Goal: Check status: Check status

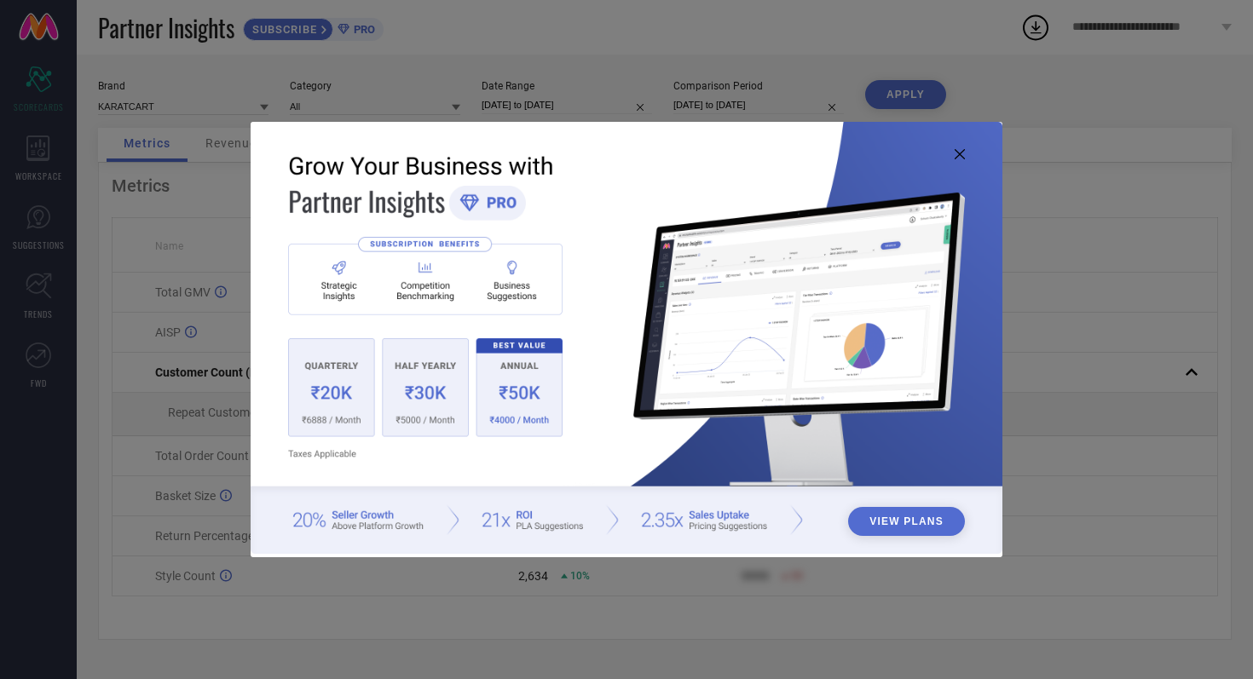
click at [962, 152] on icon at bounding box center [960, 154] width 10 height 10
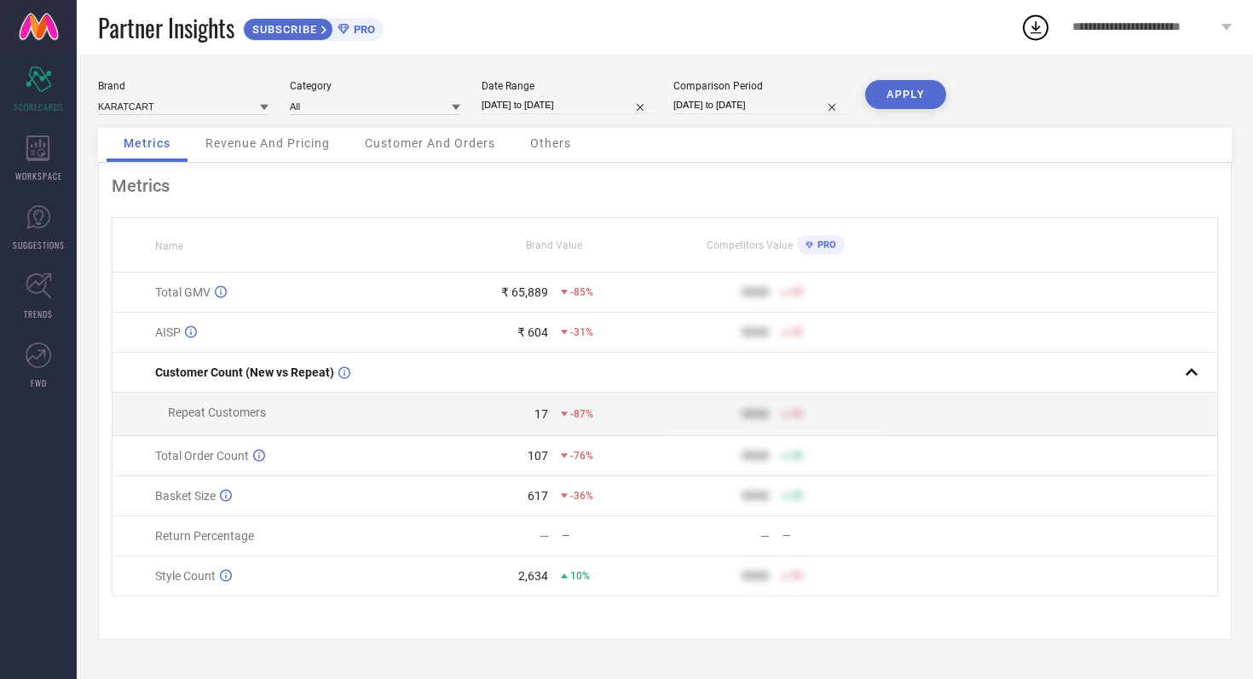
click at [601, 108] on input "[DATE] to [DATE]" at bounding box center [567, 105] width 170 height 18
select select "8"
select select "2025"
select select "9"
select select "2025"
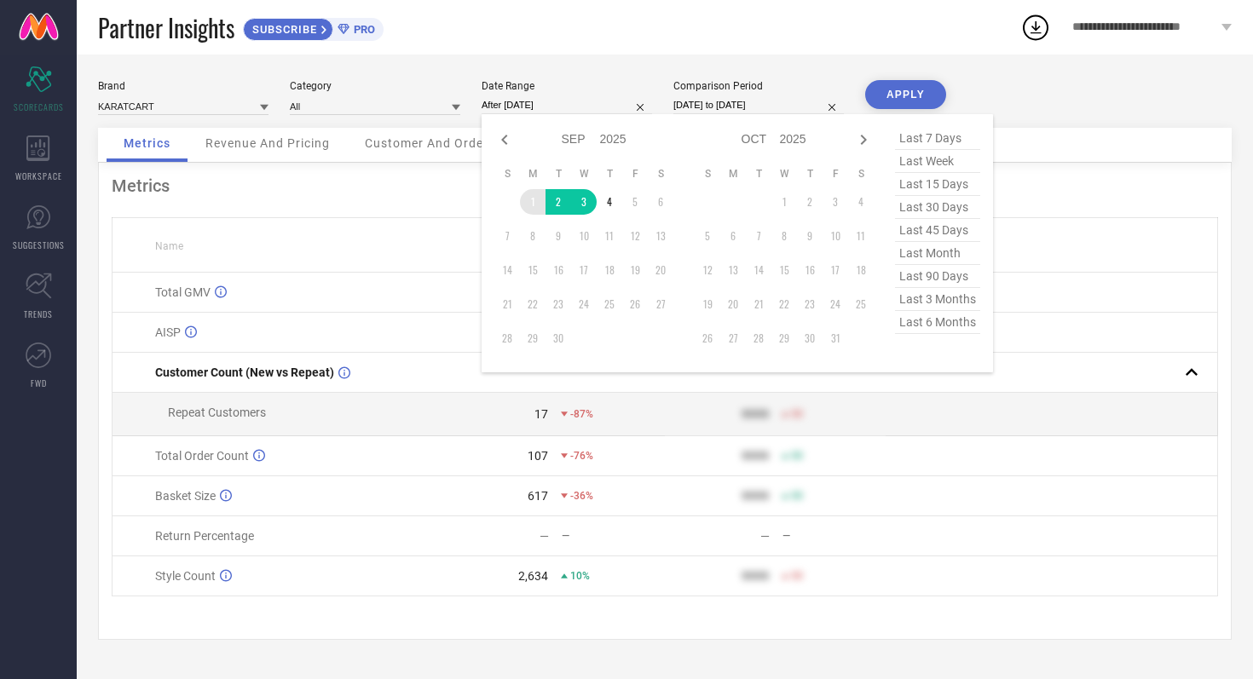
click at [528, 195] on td "1" at bounding box center [533, 202] width 26 height 26
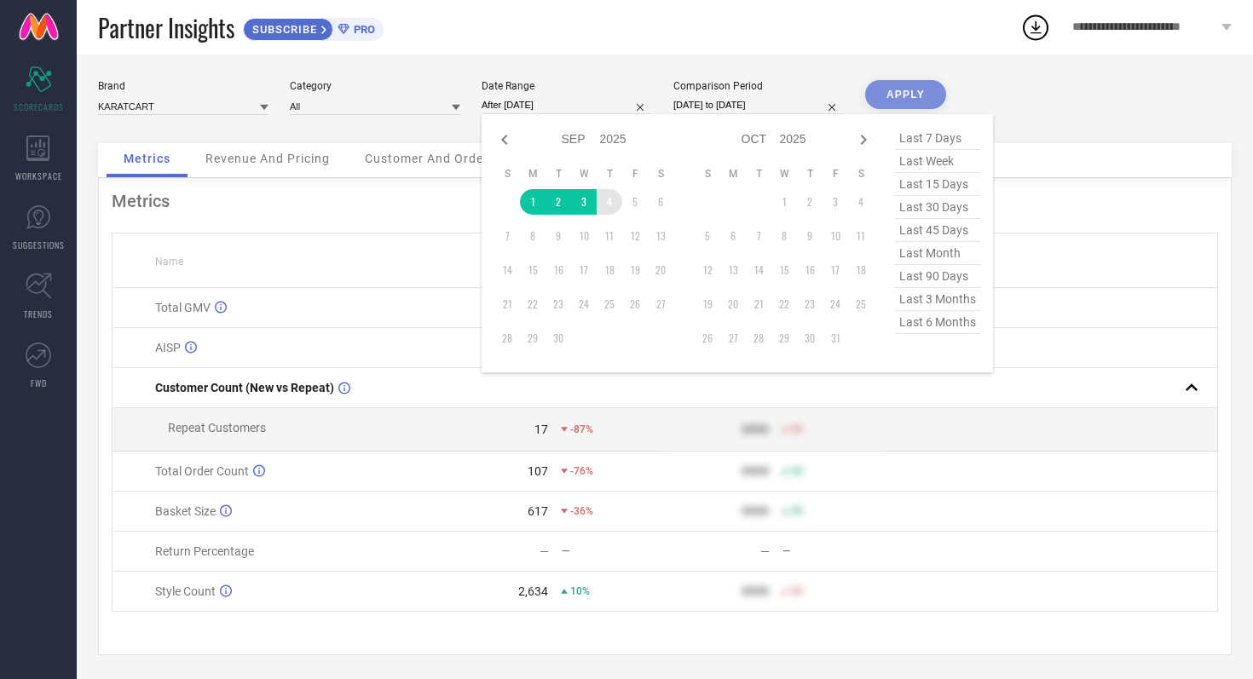
type input "[DATE] to [DATE]"
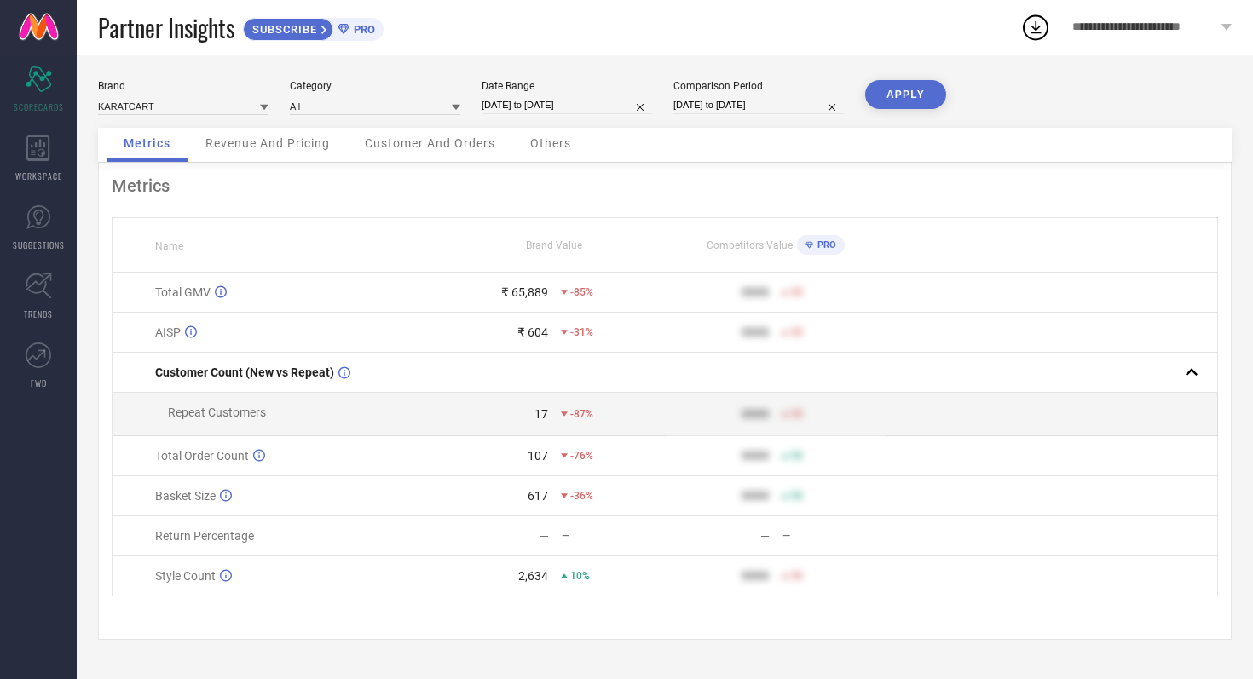
select select "8"
select select "2024"
select select "9"
select select "2024"
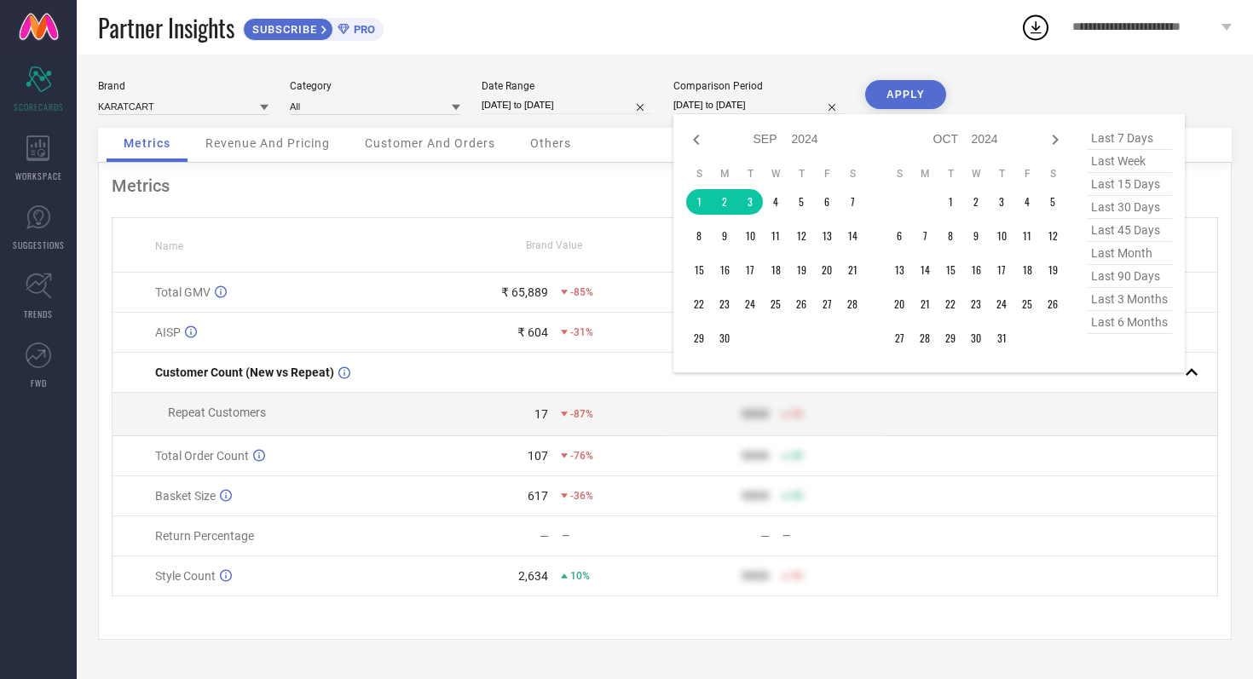
click at [804, 112] on input "[DATE] to [DATE]" at bounding box center [758, 105] width 170 height 18
click at [694, 194] on td "1" at bounding box center [699, 202] width 26 height 26
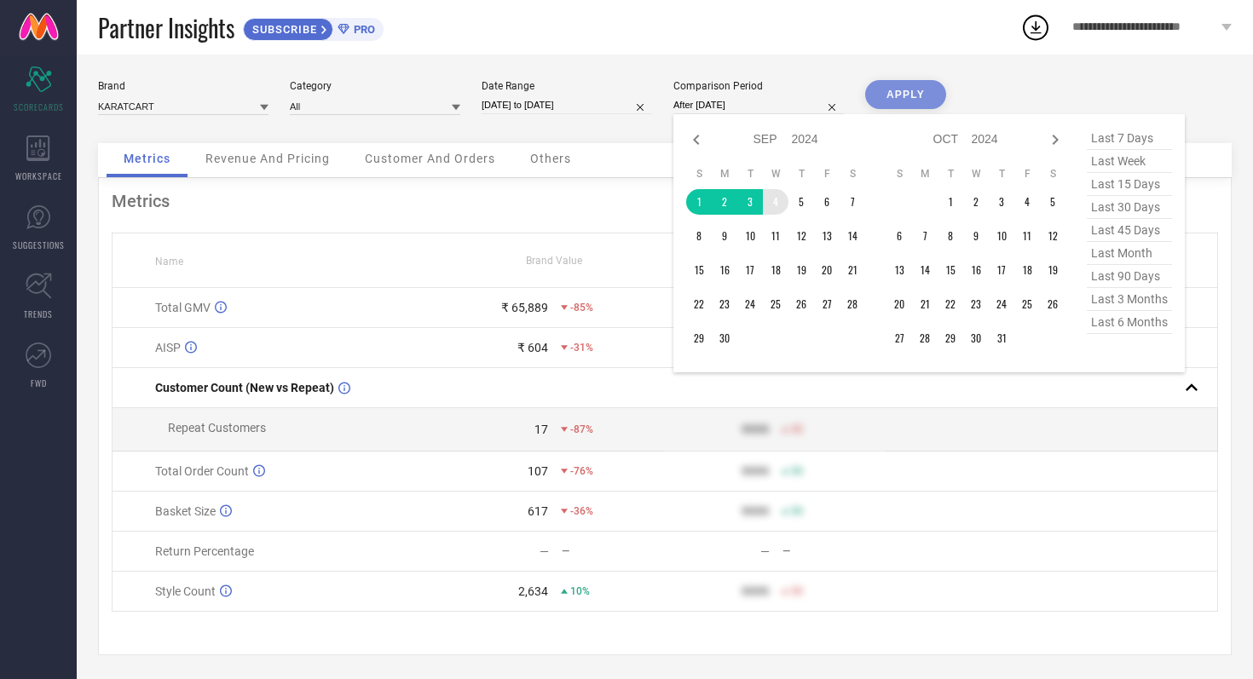
type input "[DATE] to [DATE]"
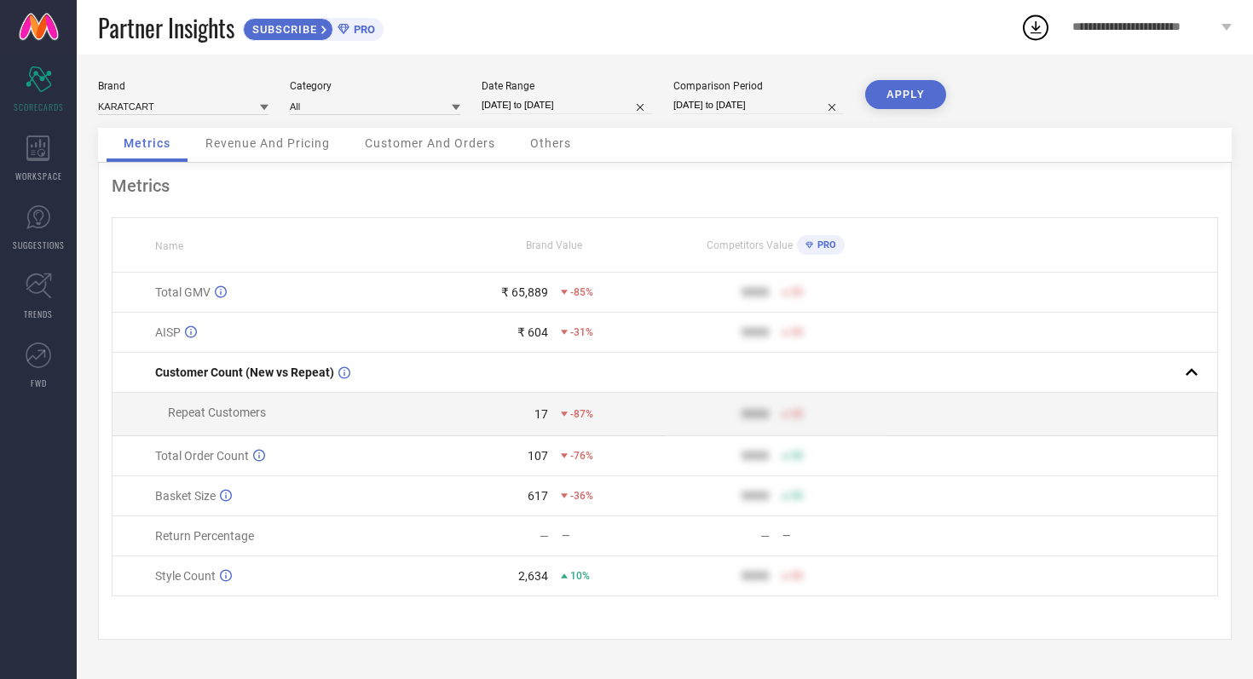
click at [905, 92] on button "APPLY" at bounding box center [905, 94] width 81 height 29
